Goal: Information Seeking & Learning: Learn about a topic

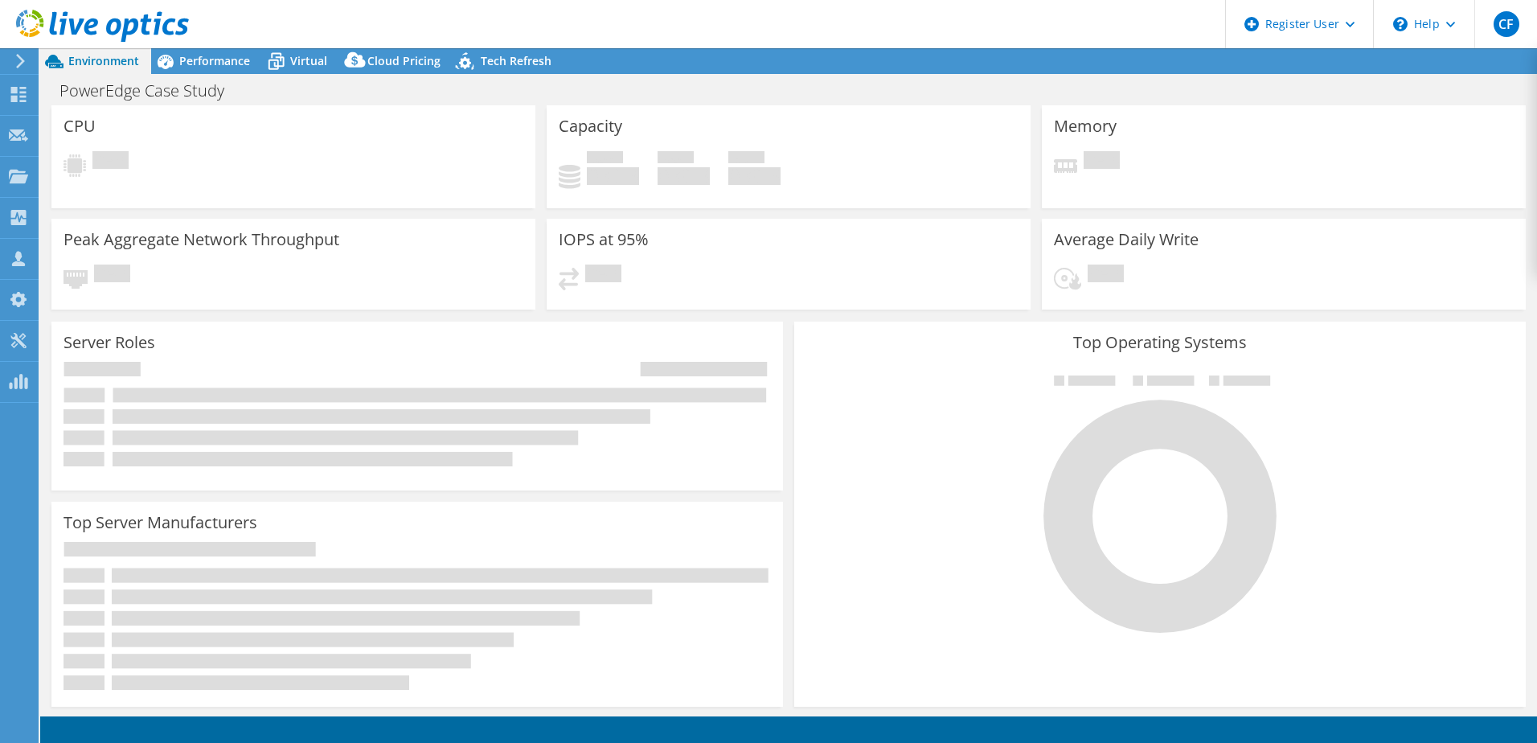
select select "USD"
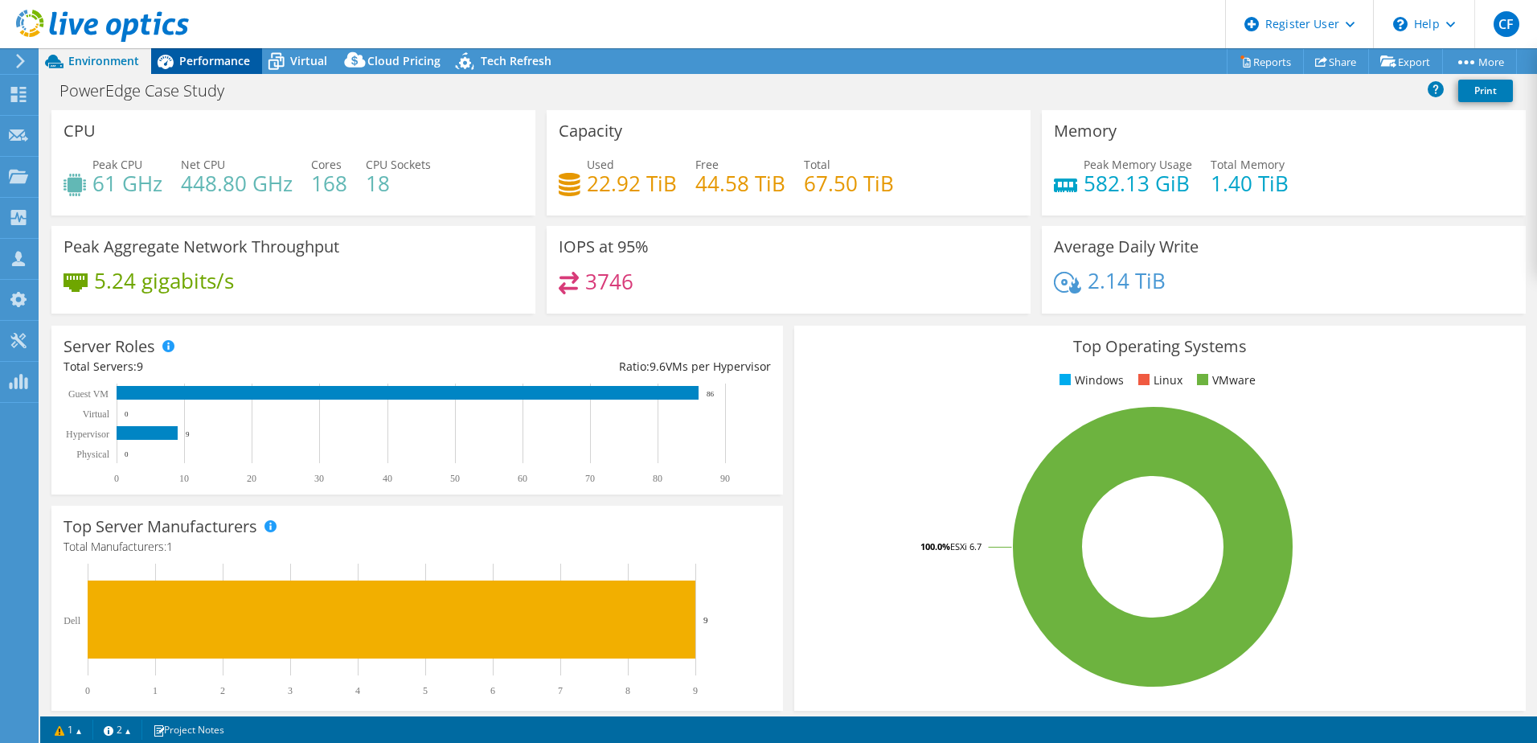
click at [218, 67] on span "Performance" at bounding box center [214, 60] width 71 height 15
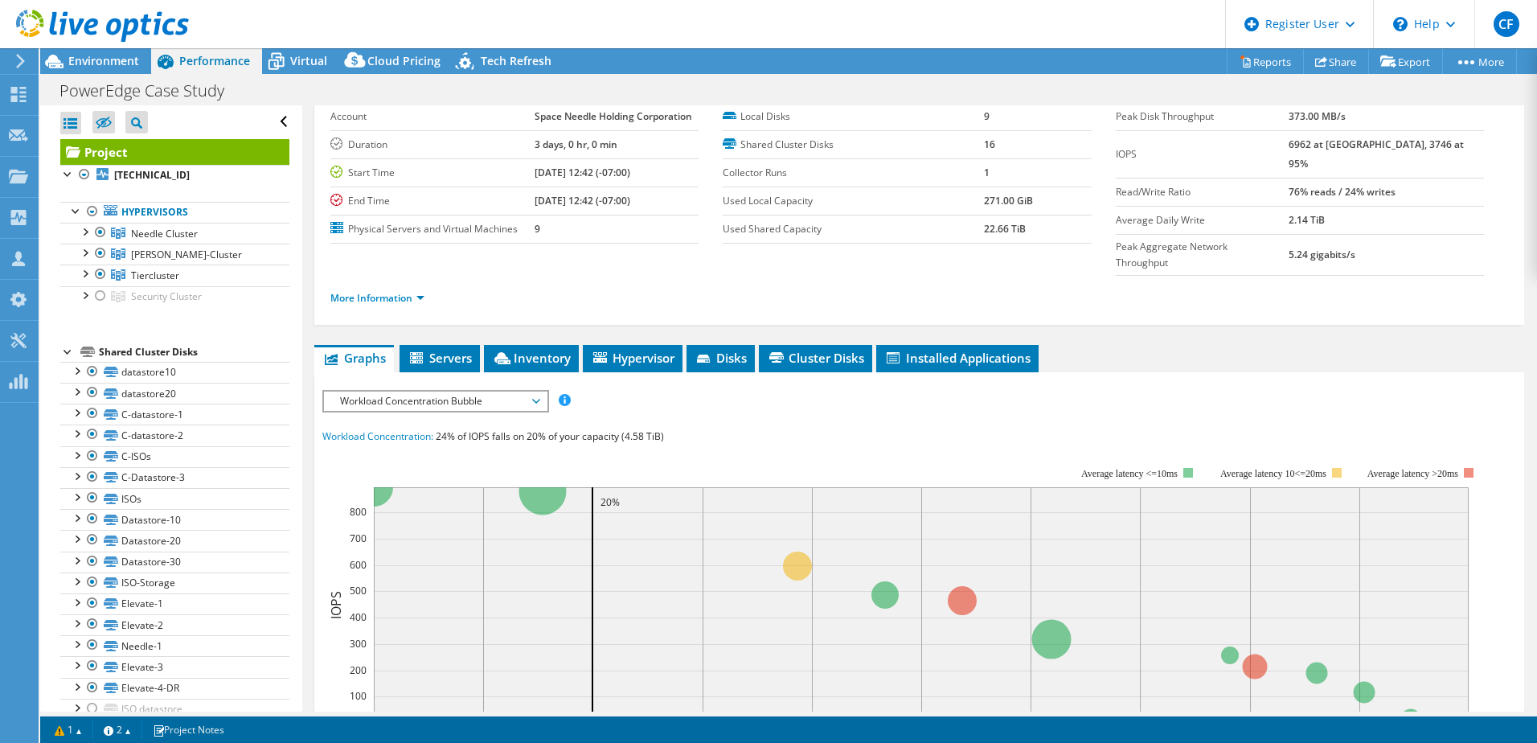
scroll to position [241, 0]
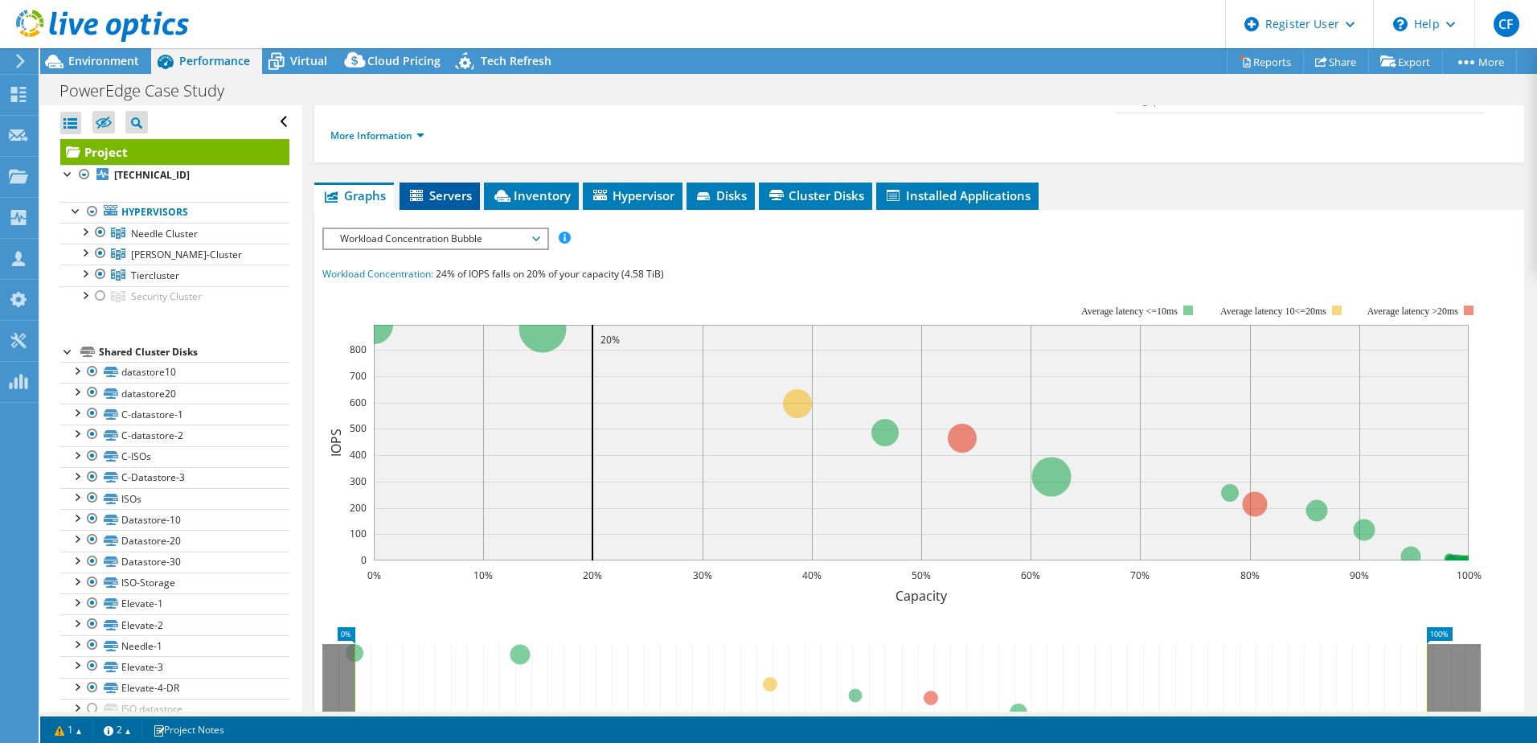
click at [469, 187] on span "Servers" at bounding box center [440, 195] width 64 height 16
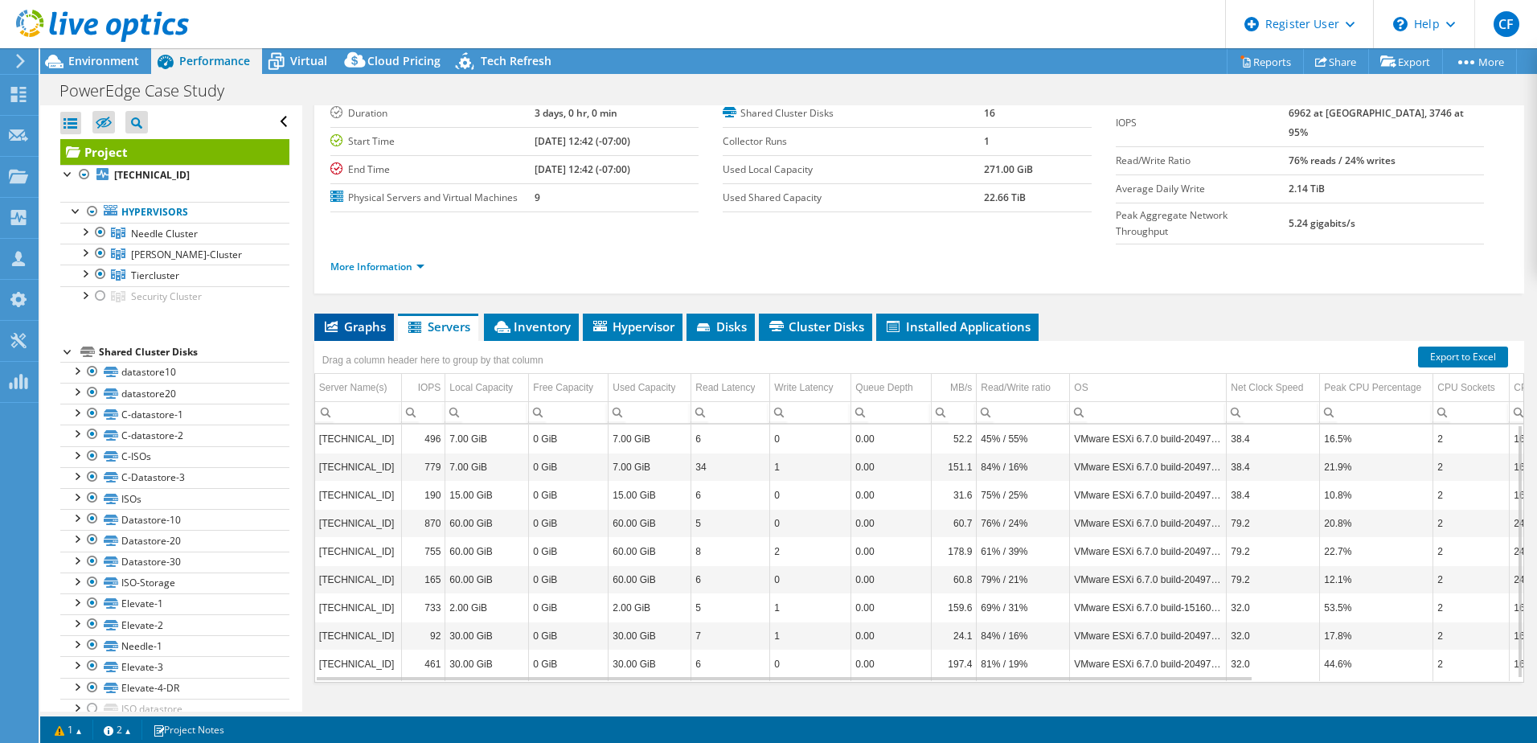
click at [383, 318] on span "Graphs" at bounding box center [354, 326] width 64 height 16
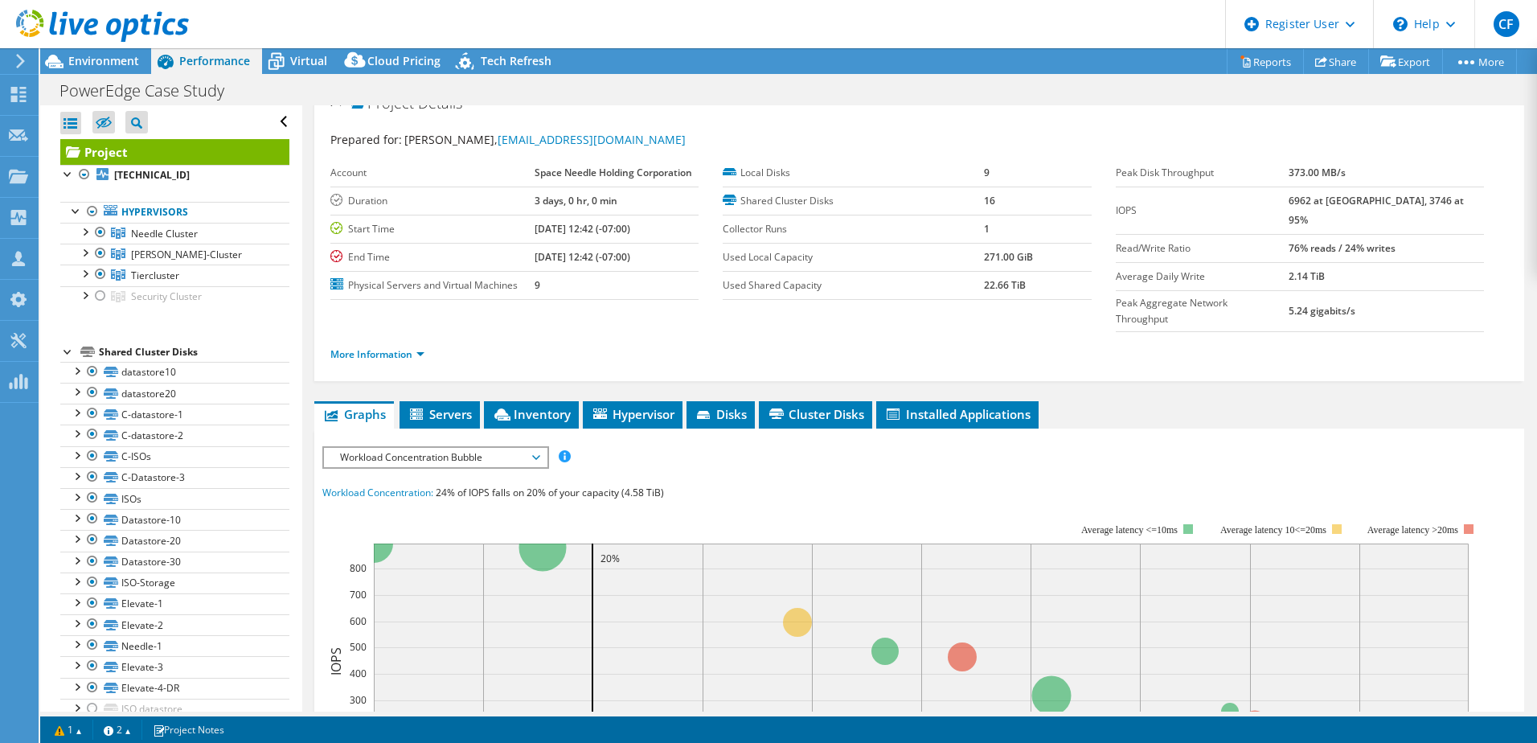
scroll to position [0, 0]
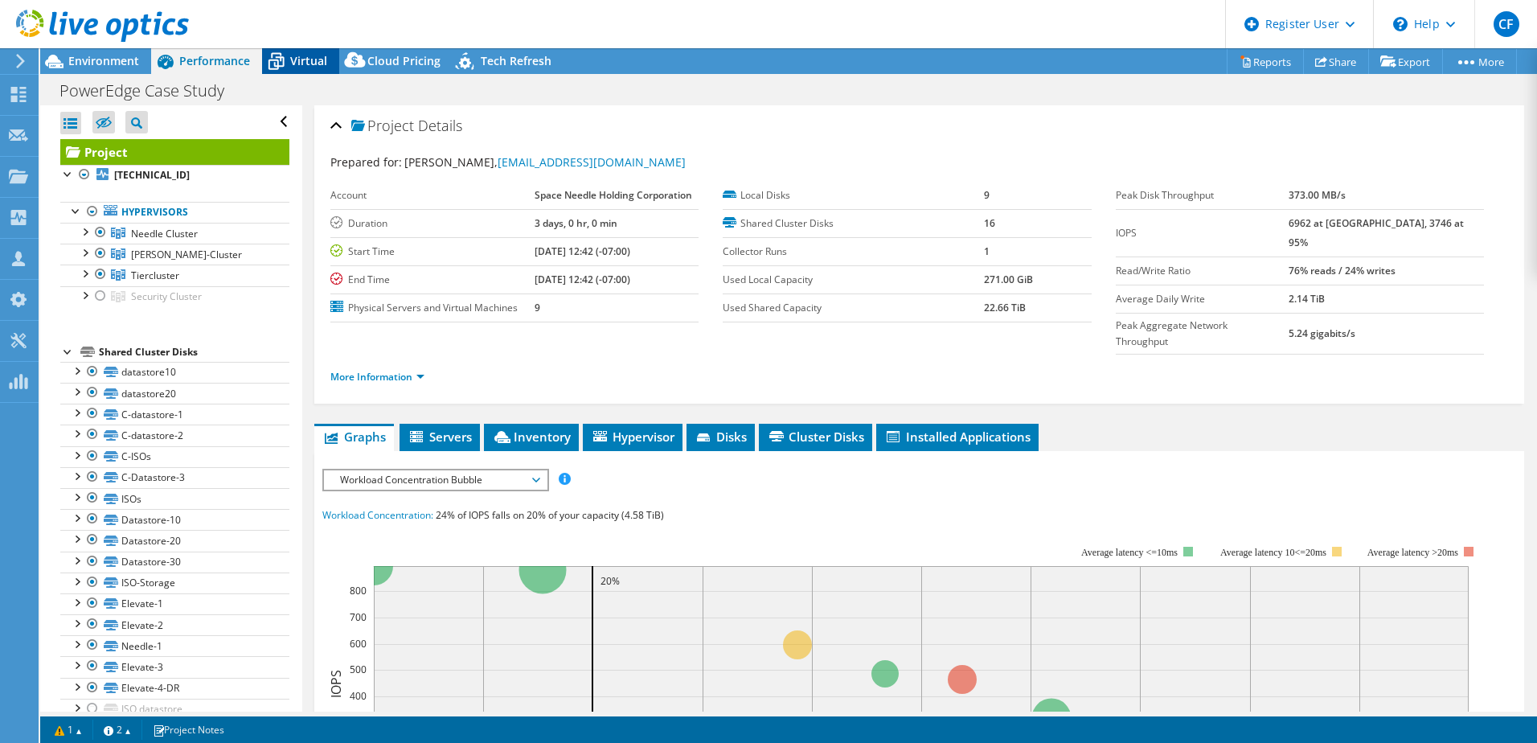
click at [314, 73] on div "Virtual" at bounding box center [300, 61] width 77 height 26
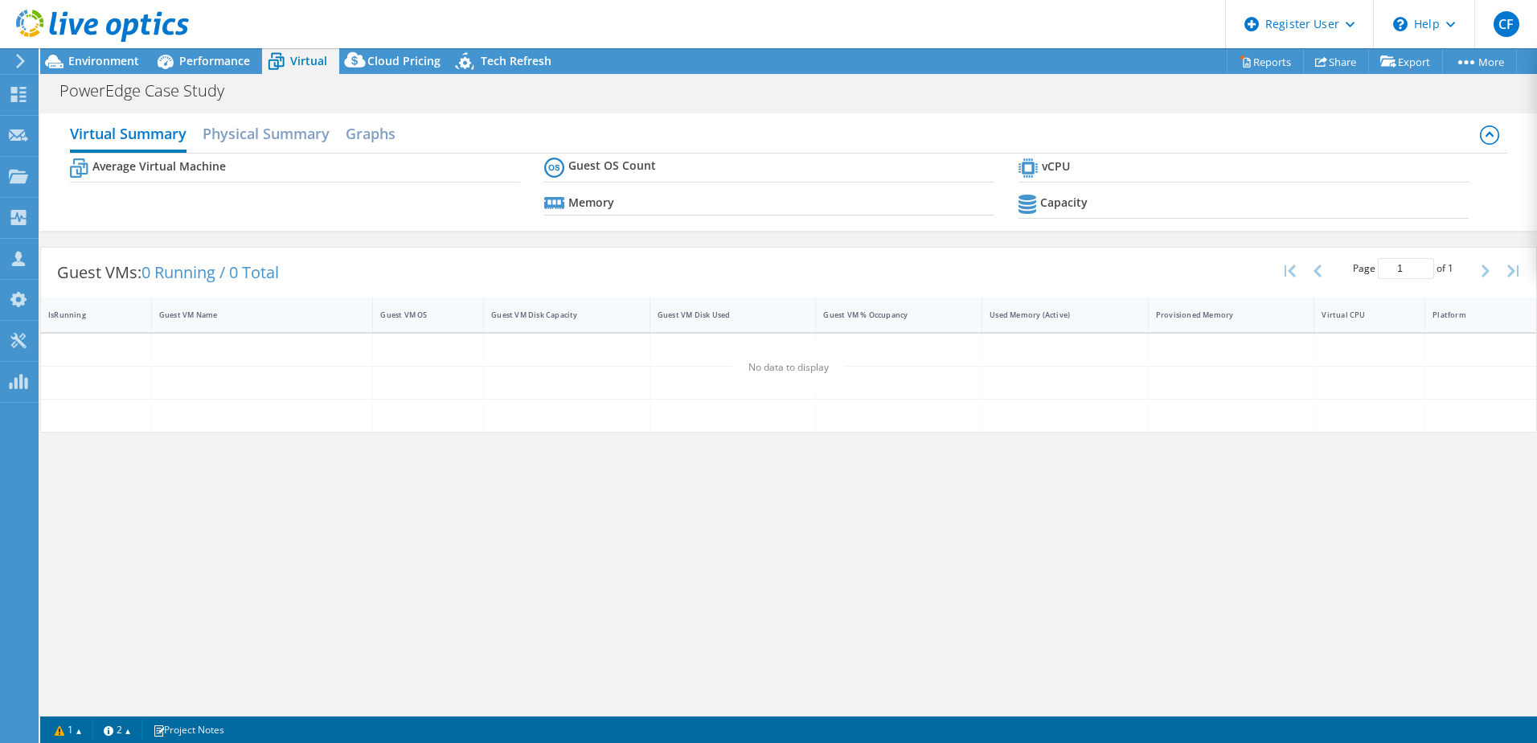
click at [308, 65] on span "Virtual" at bounding box center [308, 60] width 37 height 15
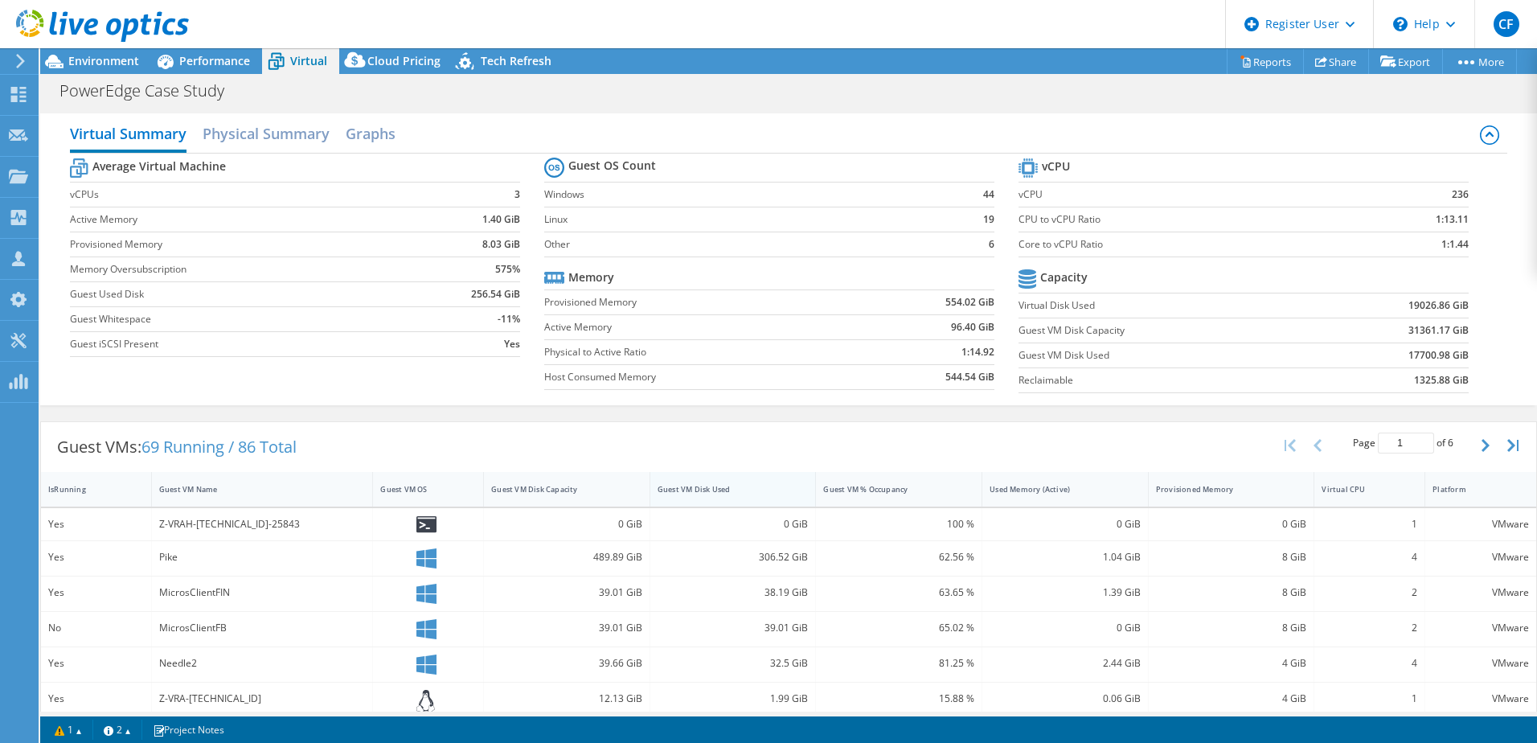
click at [709, 477] on div "Guest VM Disk Used" at bounding box center [723, 489] width 146 height 25
click at [723, 484] on div "Guest VM Disk Used" at bounding box center [724, 489] width 132 height 10
click at [426, 526] on icon at bounding box center [425, 526] width 19 height 23
click at [1125, 367] on td "Guest VM Disk Used" at bounding box center [1165, 354] width 294 height 25
drag, startPoint x: 183, startPoint y: 66, endPoint x: 201, endPoint y: 94, distance: 33.2
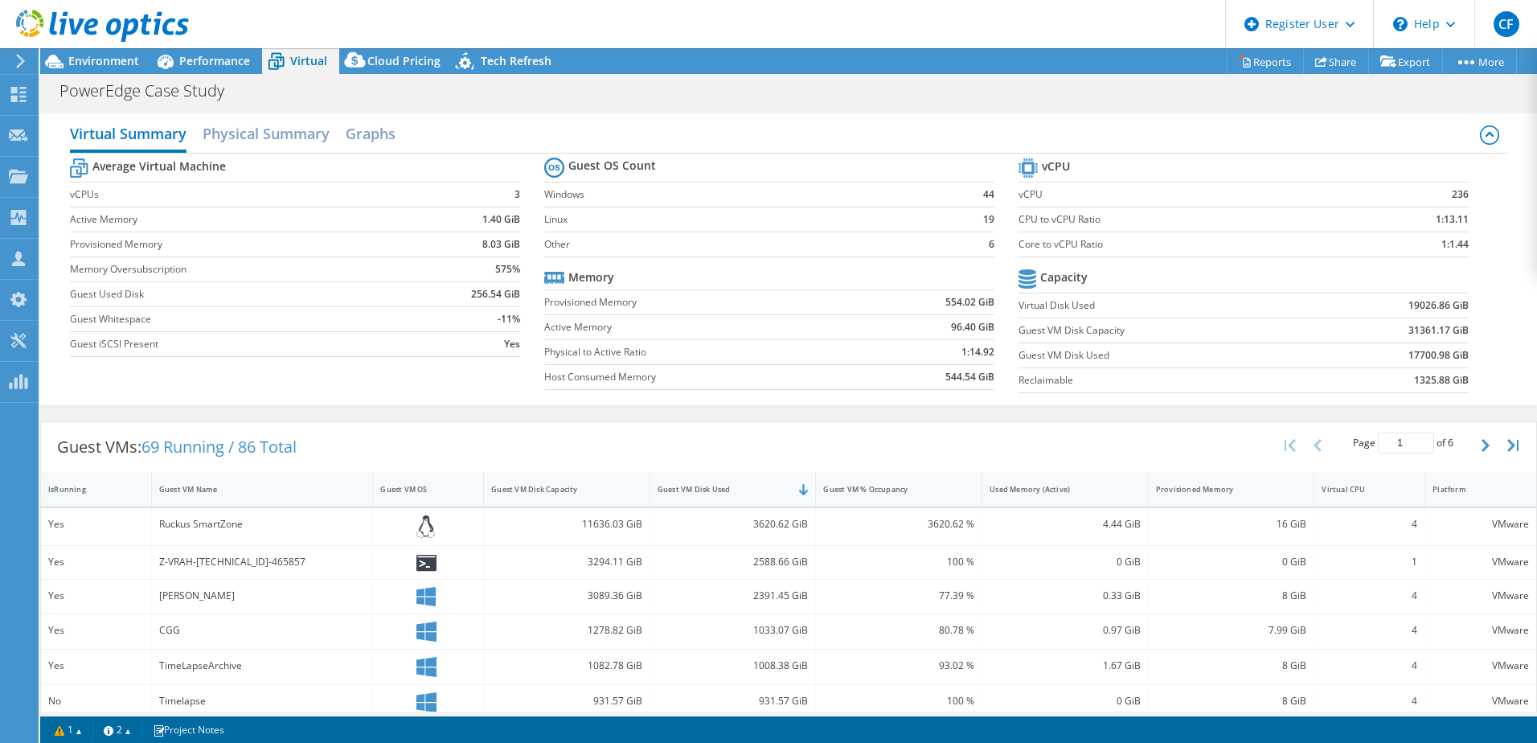
click at [183, 66] on span "Performance" at bounding box center [214, 60] width 71 height 15
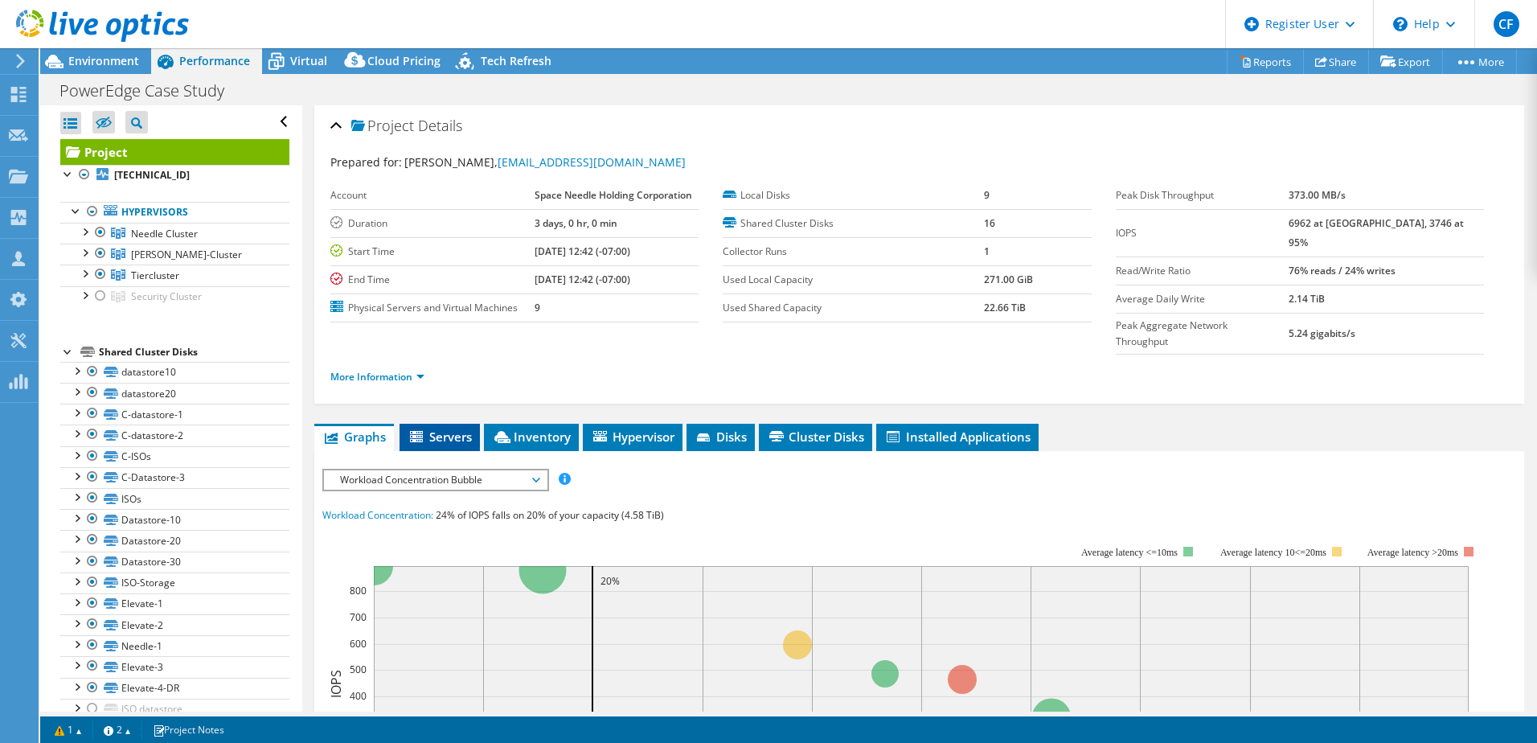
click at [469, 428] on span "Servers" at bounding box center [440, 436] width 64 height 16
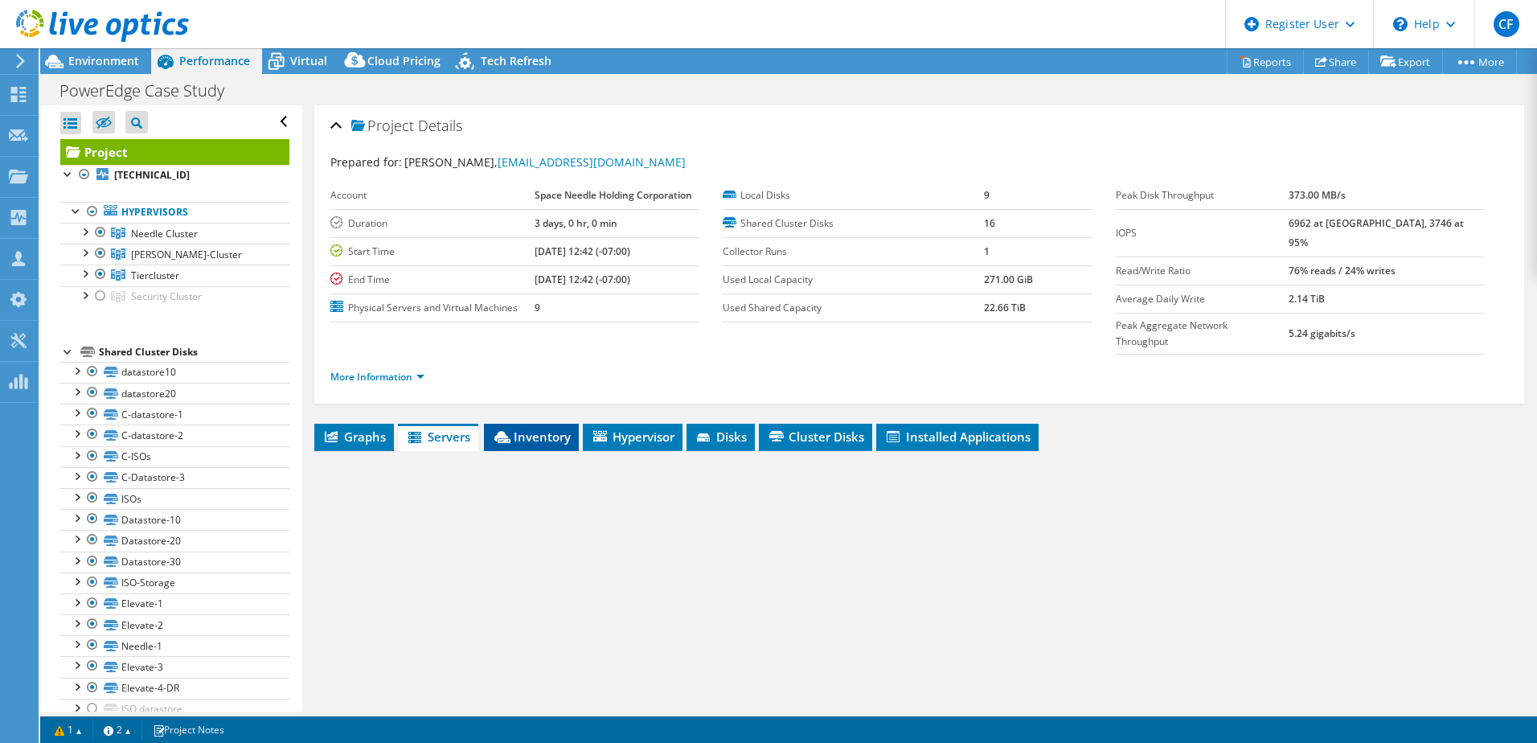
click at [503, 431] on icon at bounding box center [502, 437] width 16 height 12
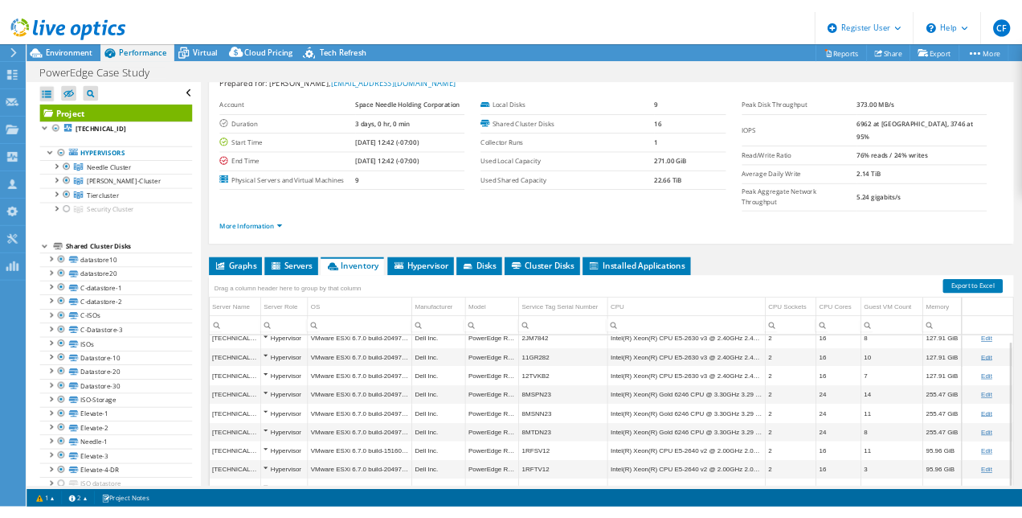
scroll to position [30, 0]
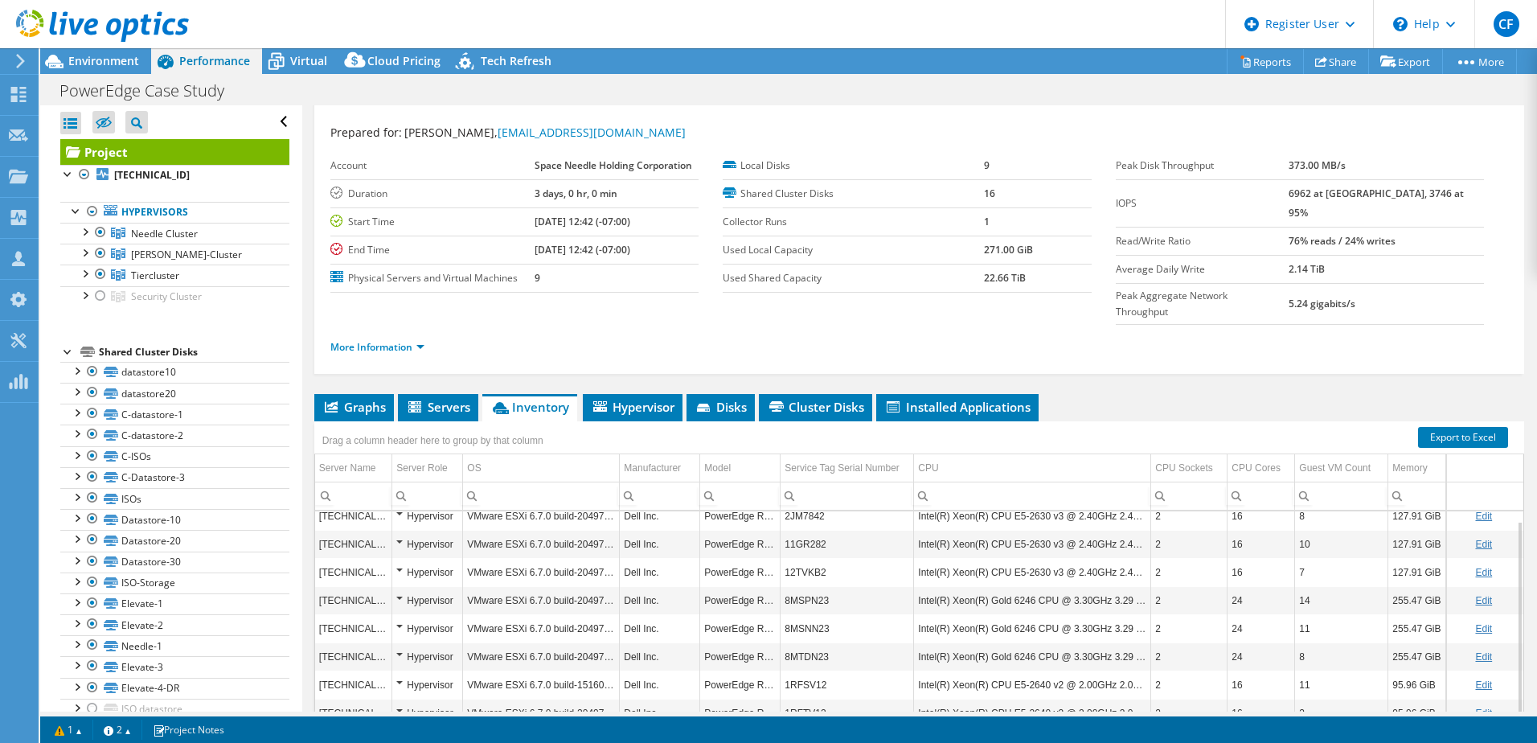
click at [1207, 325] on div "More Information" at bounding box center [919, 347] width 1178 height 45
drag, startPoint x: 169, startPoint y: 68, endPoint x: 115, endPoint y: 63, distance: 54.2
click at [152, 68] on icon at bounding box center [165, 61] width 28 height 28
click at [115, 63] on span "Environment" at bounding box center [103, 60] width 71 height 15
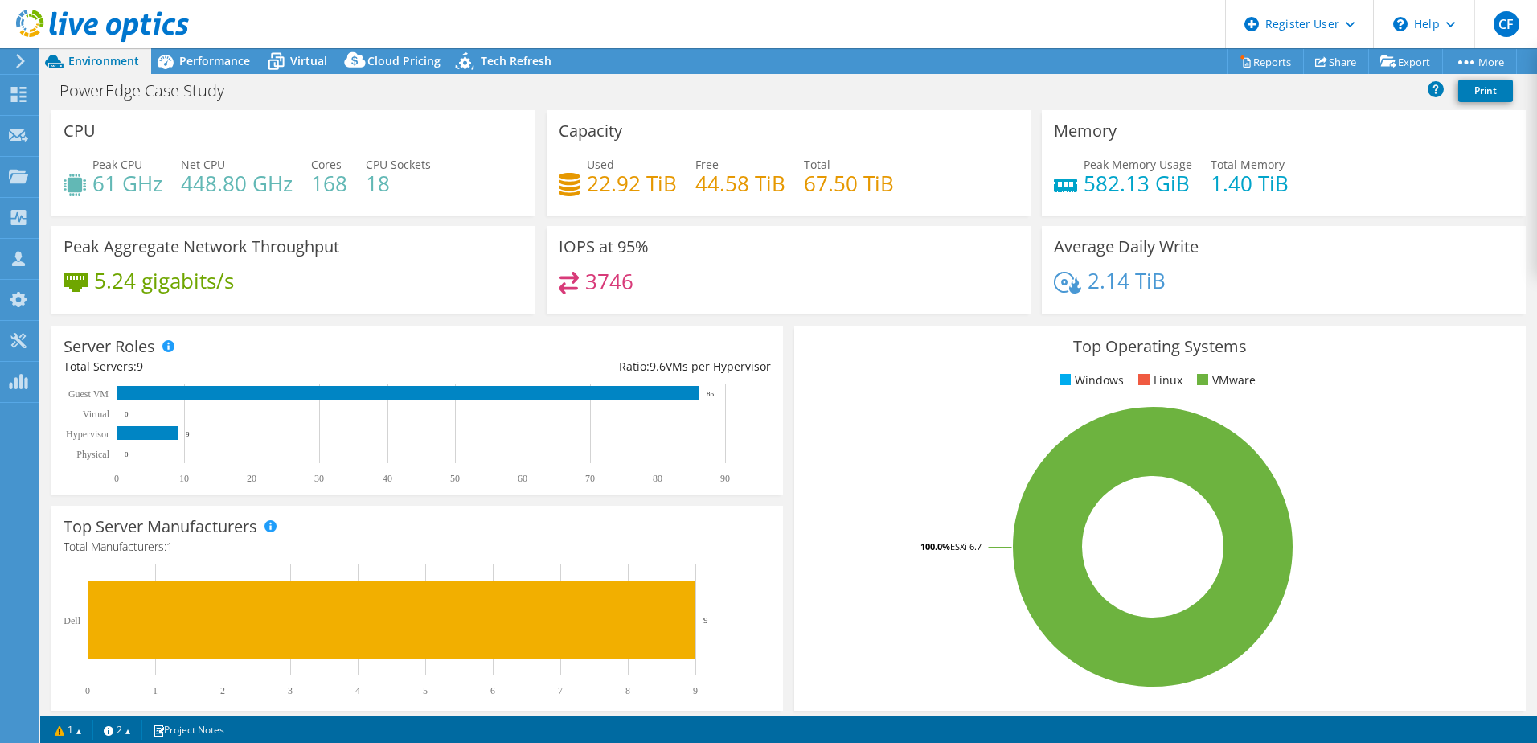
click at [752, 108] on div "PowerEdge Case Study Print" at bounding box center [788, 93] width 1497 height 35
click at [198, 68] on span "Performance" at bounding box center [214, 60] width 71 height 15
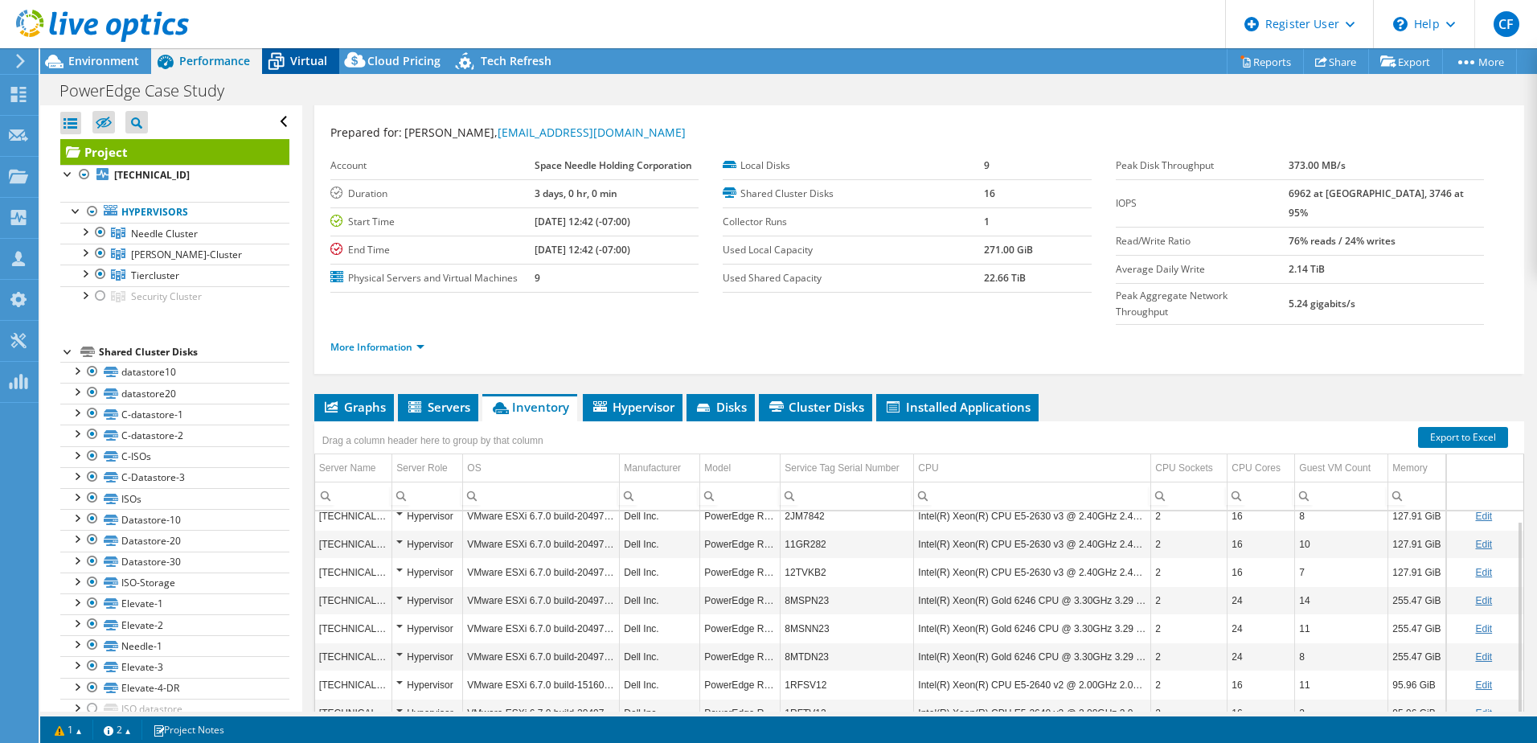
click at [296, 71] on div "Virtual" at bounding box center [300, 61] width 77 height 26
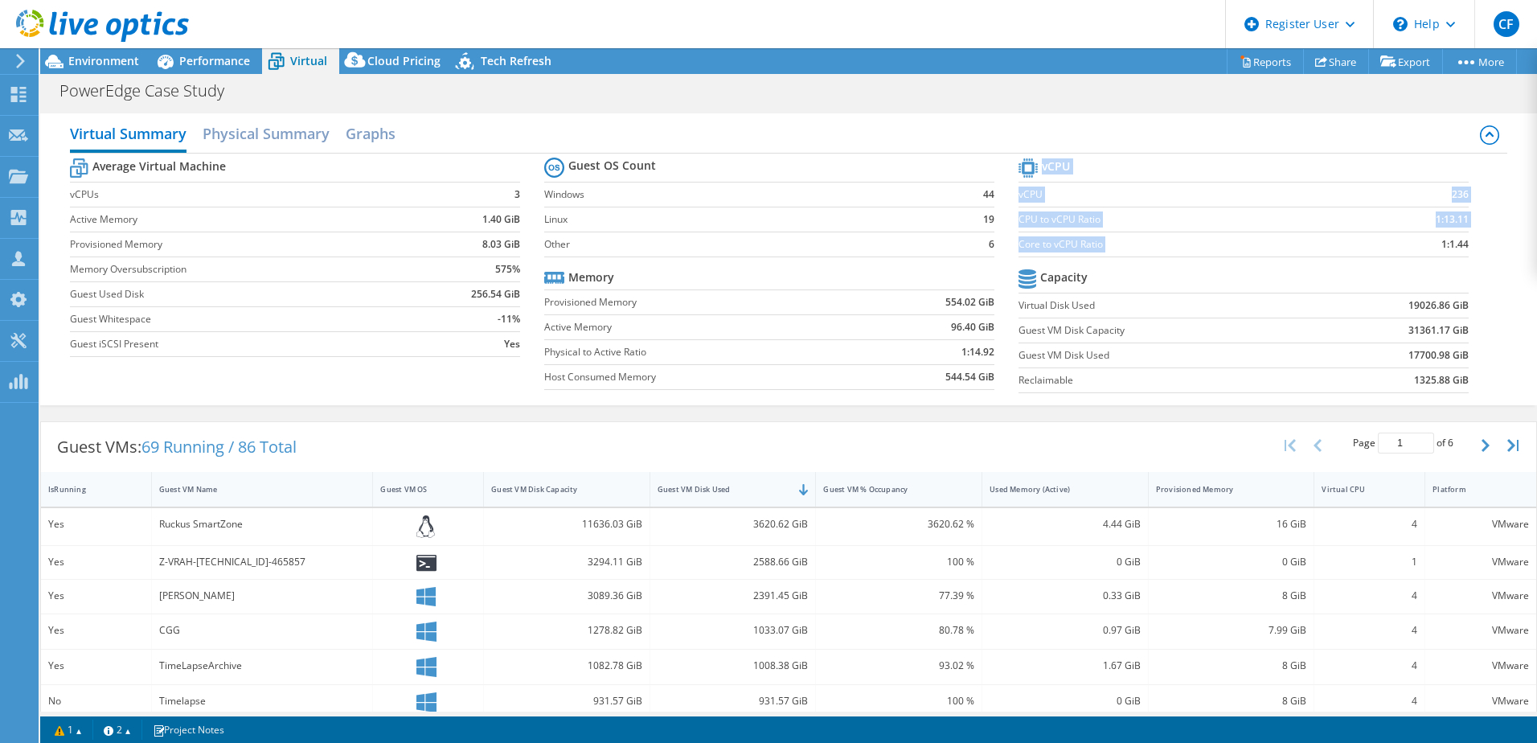
drag, startPoint x: 1383, startPoint y: 247, endPoint x: 1464, endPoint y: 243, distance: 80.5
click at [1464, 243] on section "vCPU vCPU 236 CPU to vCPU Ratio 1:13.11 Core to vCPU Ratio 1:1.44 Capacity Virt…" at bounding box center [1255, 277] width 474 height 247
drag, startPoint x: 1464, startPoint y: 243, endPoint x: 1444, endPoint y: 261, distance: 27.3
click at [1444, 261] on section "vCPU vCPU 236 CPU to vCPU Ratio 1:13.11 Core to vCPU Ratio 1:1.44 Capacity Virt…" at bounding box center [1255, 277] width 474 height 247
drag, startPoint x: 116, startPoint y: 72, endPoint x: 108, endPoint y: 80, distance: 12.0
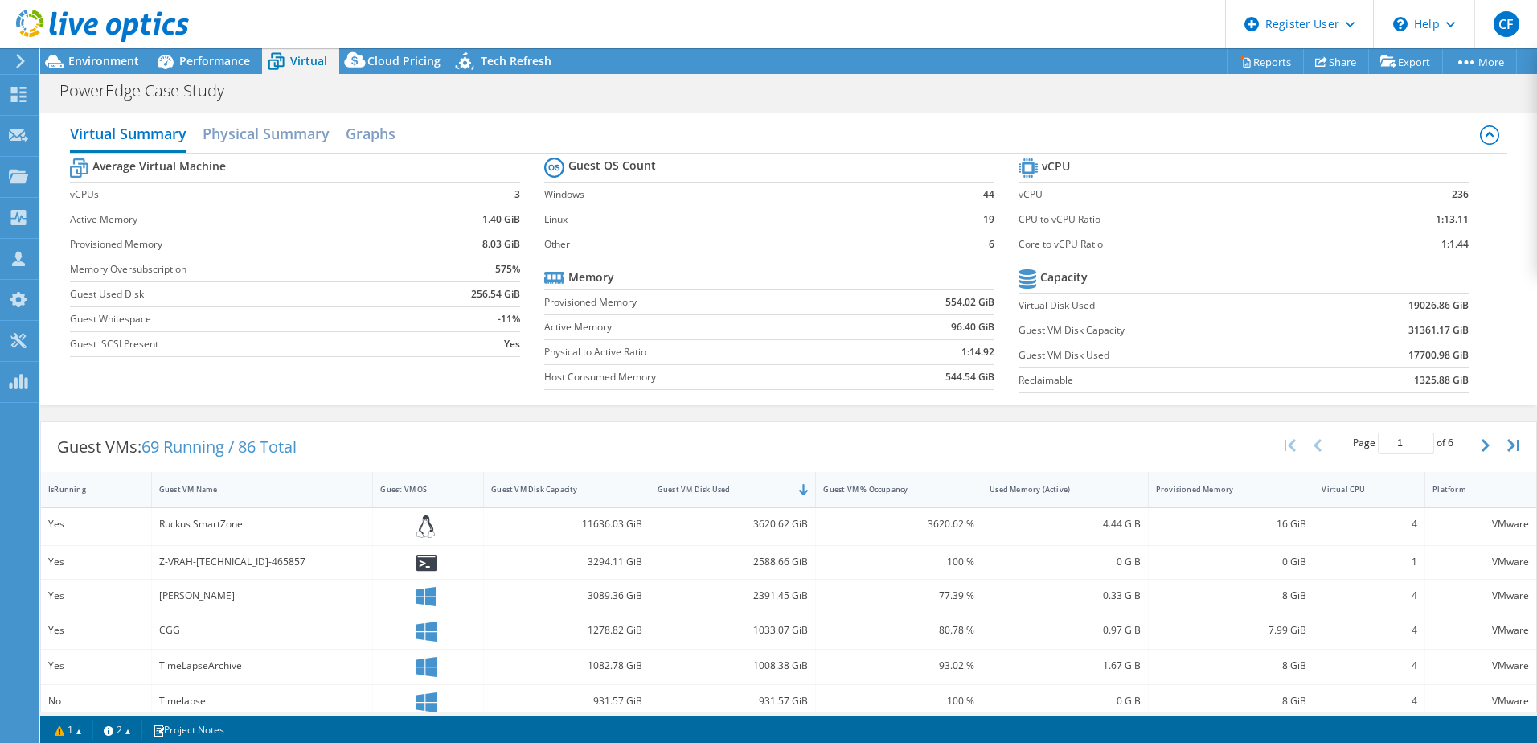
click at [108, 80] on div "Project Actions Project Actions Reports Share Export vSAN ReadyNode Sizer" at bounding box center [788, 395] width 1497 height 695
drag, startPoint x: 108, startPoint y: 80, endPoint x: 95, endPoint y: 69, distance: 17.1
click at [95, 69] on div "Environment" at bounding box center [95, 61] width 111 height 26
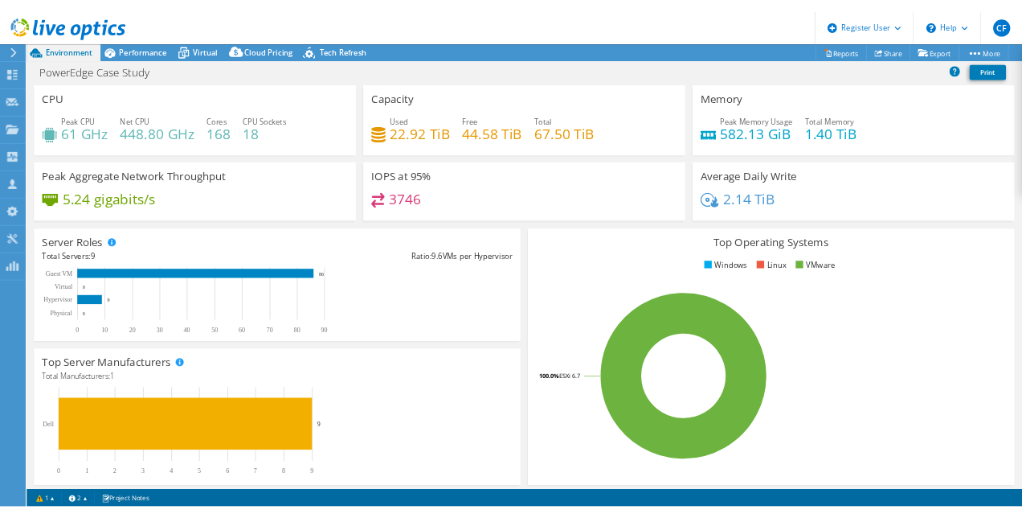
scroll to position [6, 0]
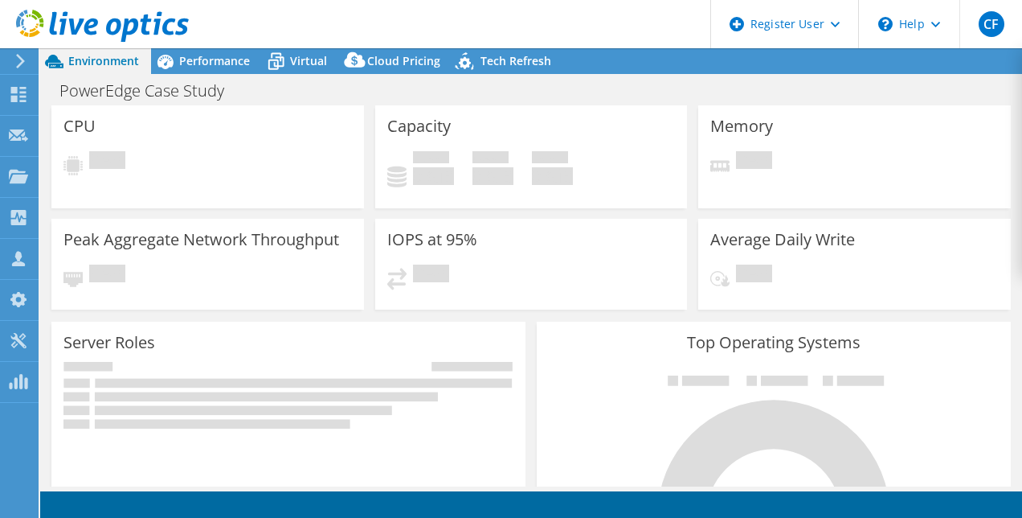
select select "USD"
